Goal: Navigation & Orientation: Find specific page/section

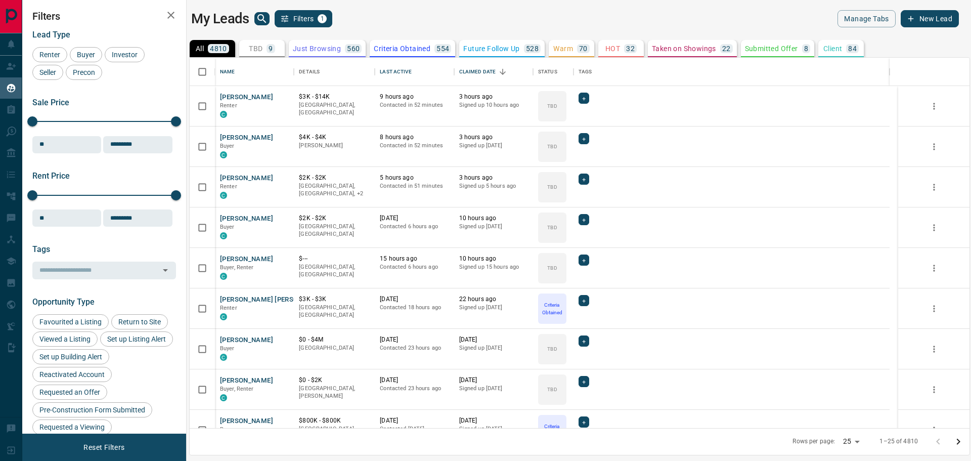
scroll to position [362, 772]
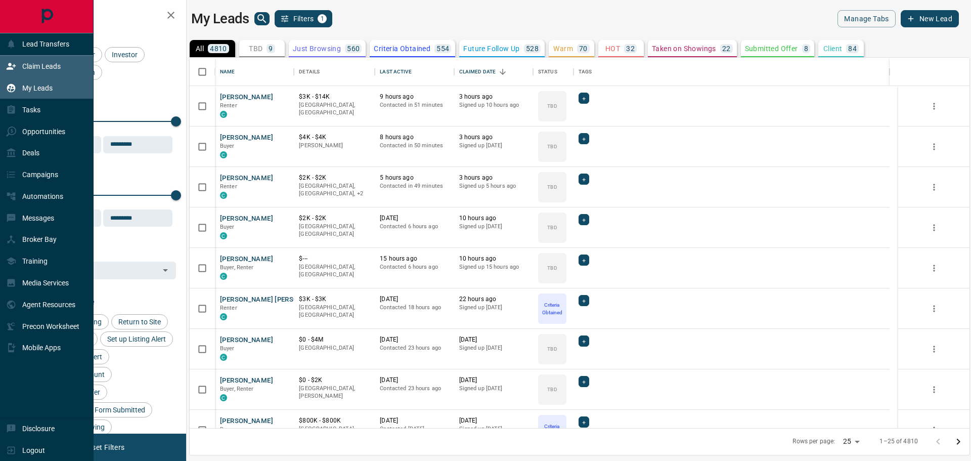
click at [33, 67] on p "Claim Leads" at bounding box center [41, 66] width 38 height 8
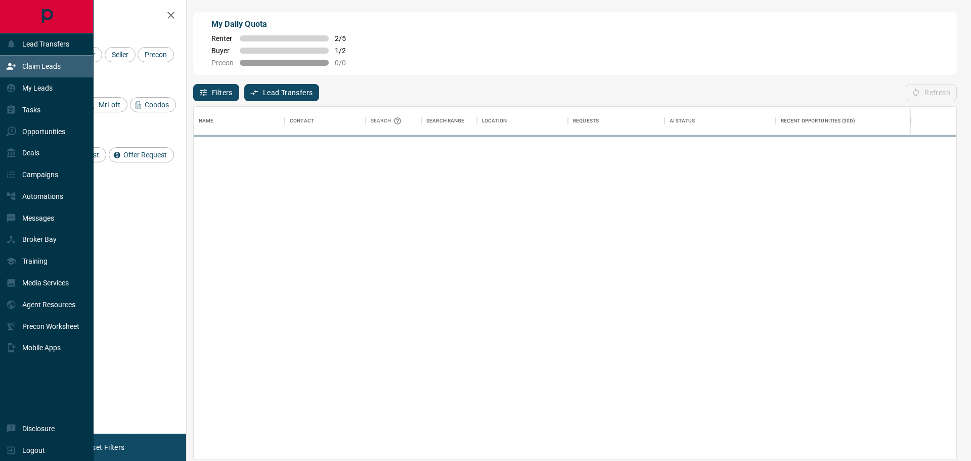
scroll to position [344, 754]
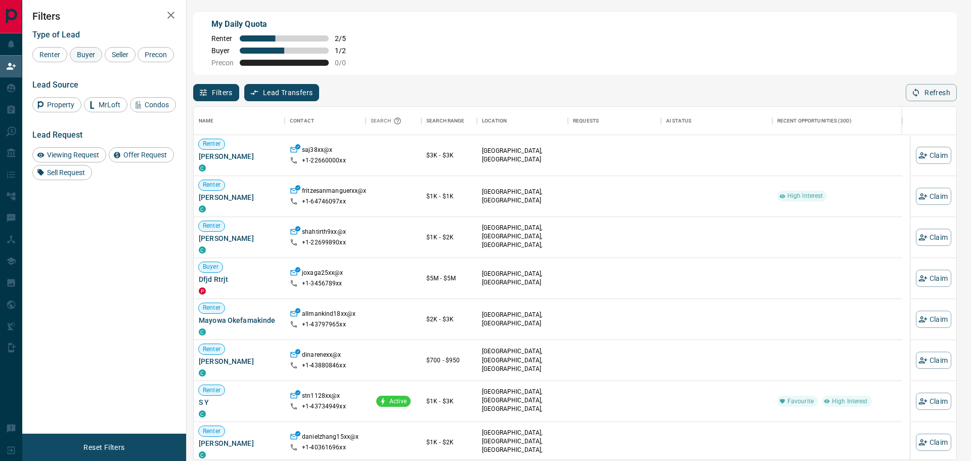
click at [85, 55] on span "Buyer" at bounding box center [85, 55] width 25 height 8
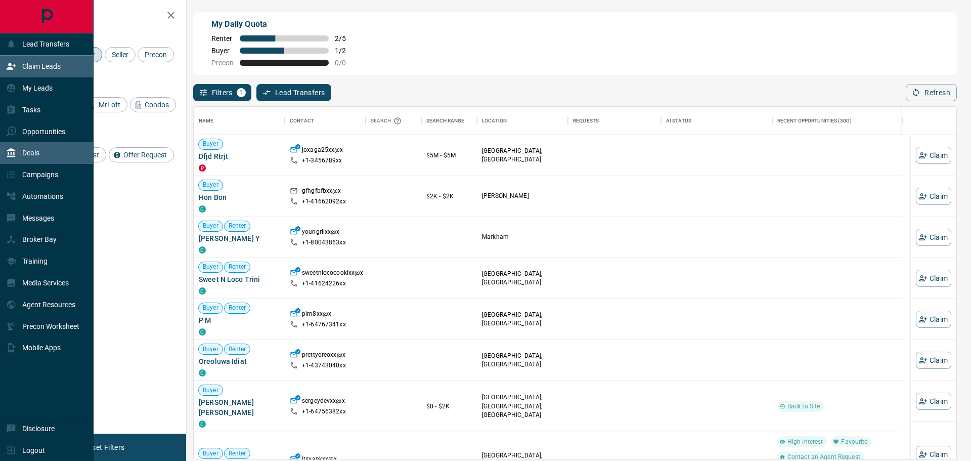
click at [19, 152] on div "Deals" at bounding box center [22, 153] width 33 height 17
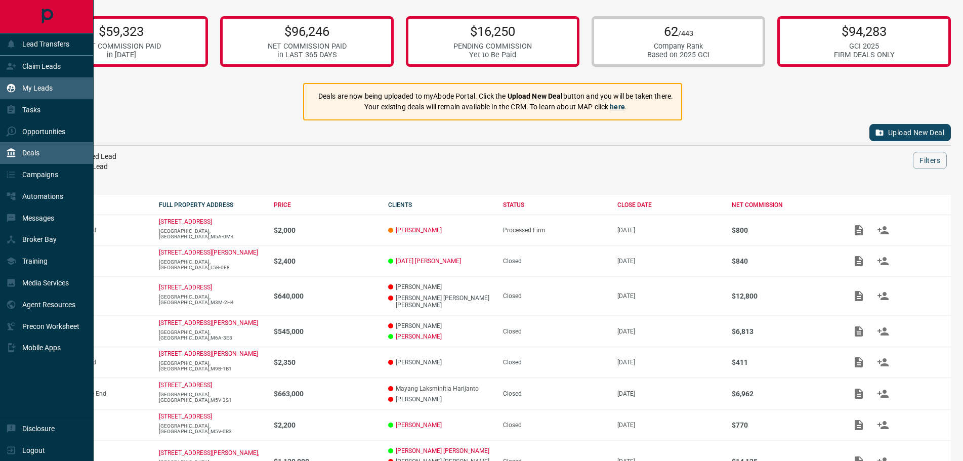
click at [22, 86] on p "My Leads" at bounding box center [37, 88] width 30 height 8
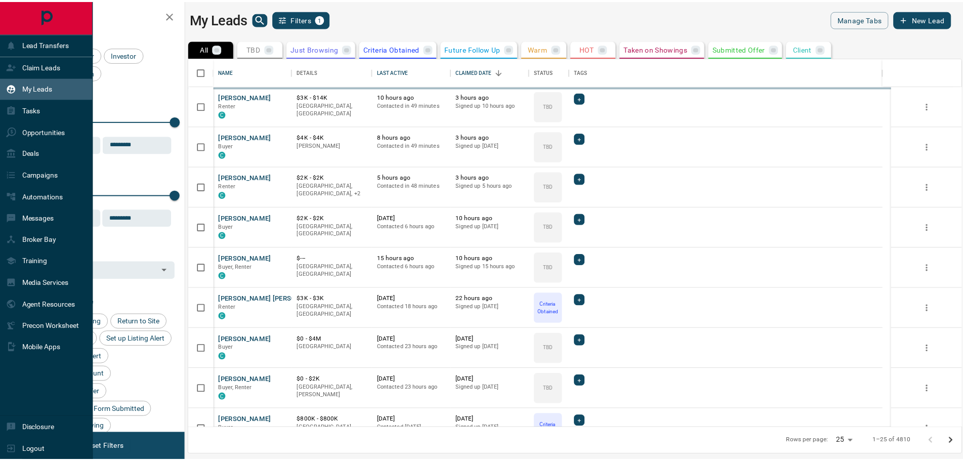
scroll to position [362, 772]
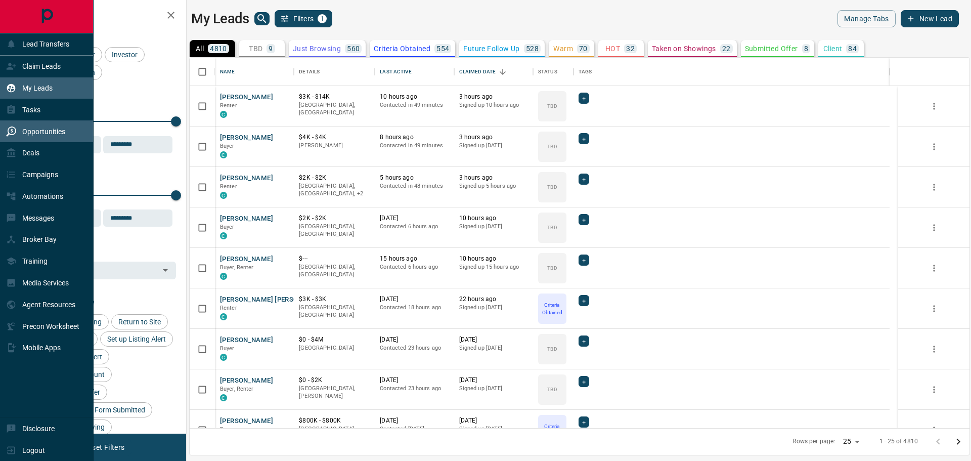
click at [46, 135] on p "Opportunities" at bounding box center [43, 131] width 43 height 8
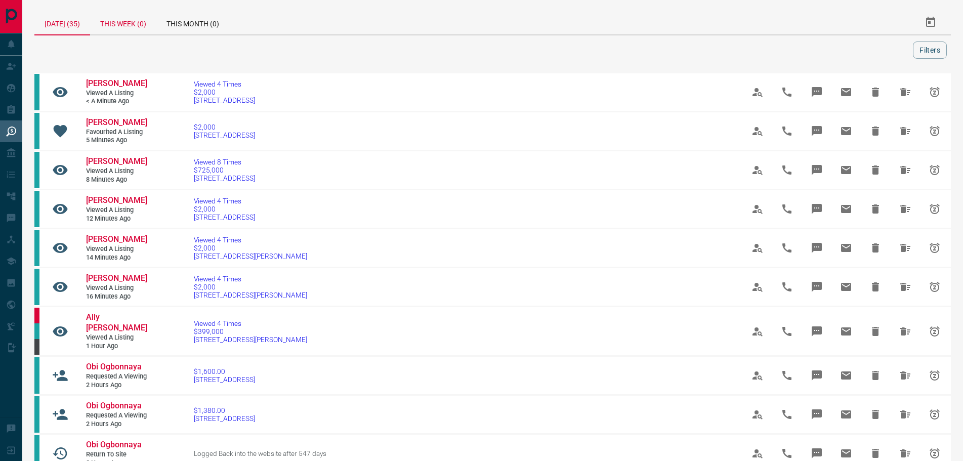
click at [120, 24] on div "This Week (0)" at bounding box center [123, 22] width 66 height 24
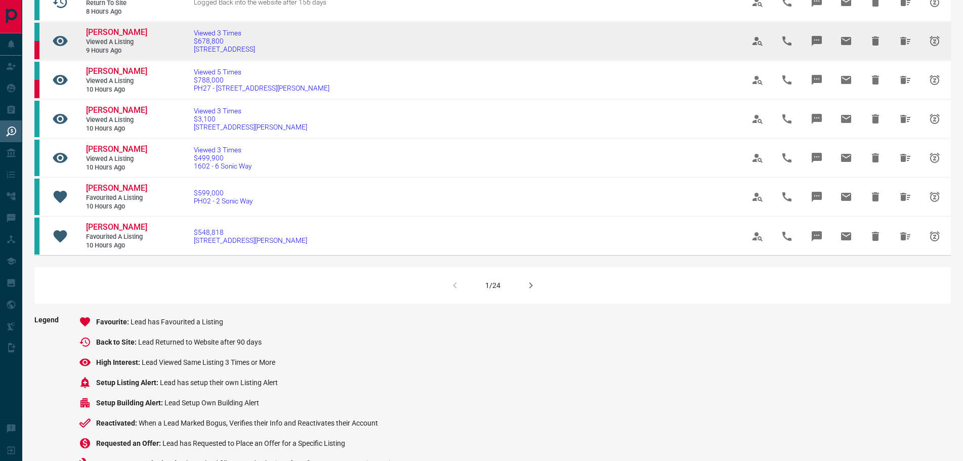
scroll to position [658, 0]
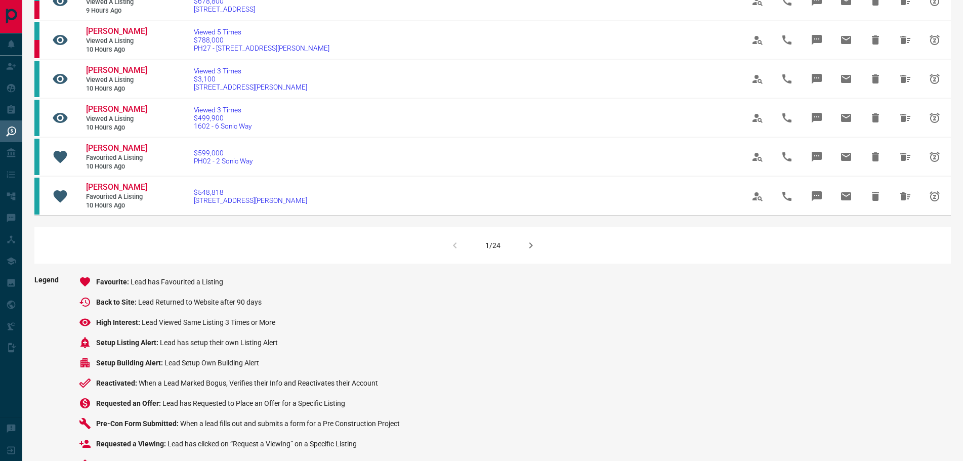
click at [526, 251] on icon "button" at bounding box center [531, 245] width 12 height 12
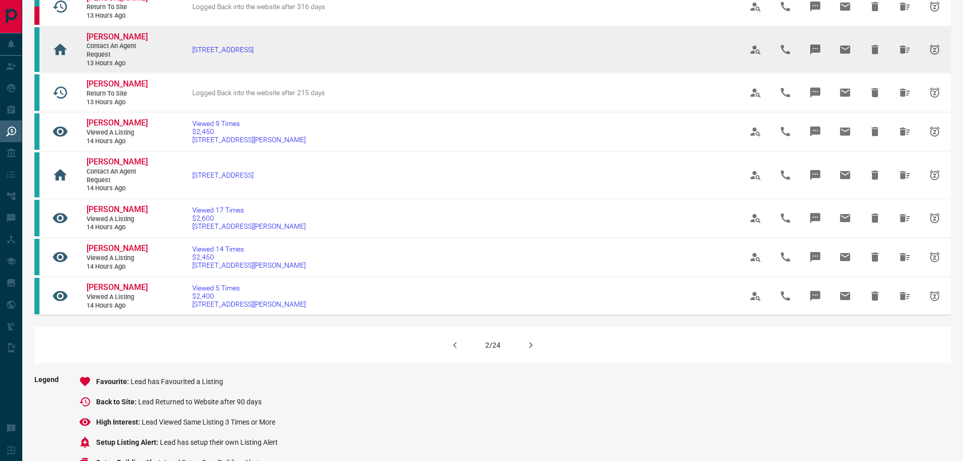
scroll to position [556, 0]
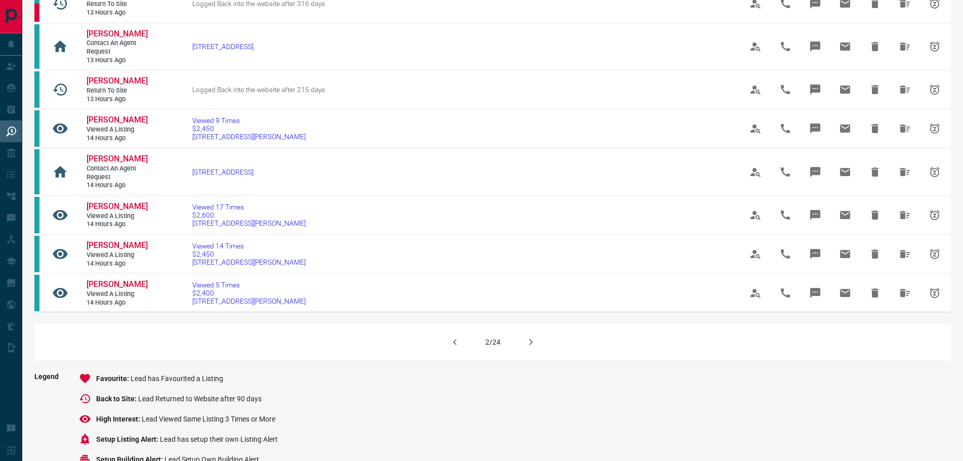
click at [528, 348] on icon "button" at bounding box center [531, 342] width 12 height 12
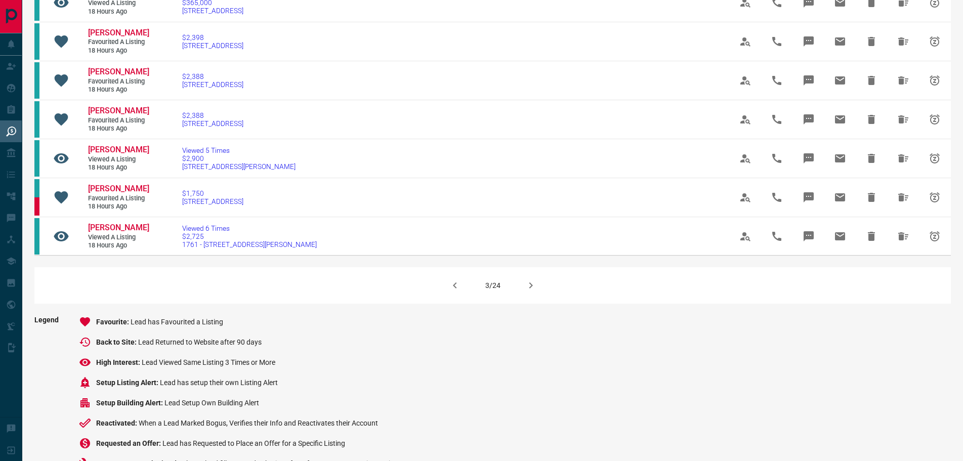
scroll to position [607, 0]
